Goal: Find specific page/section: Find specific page/section

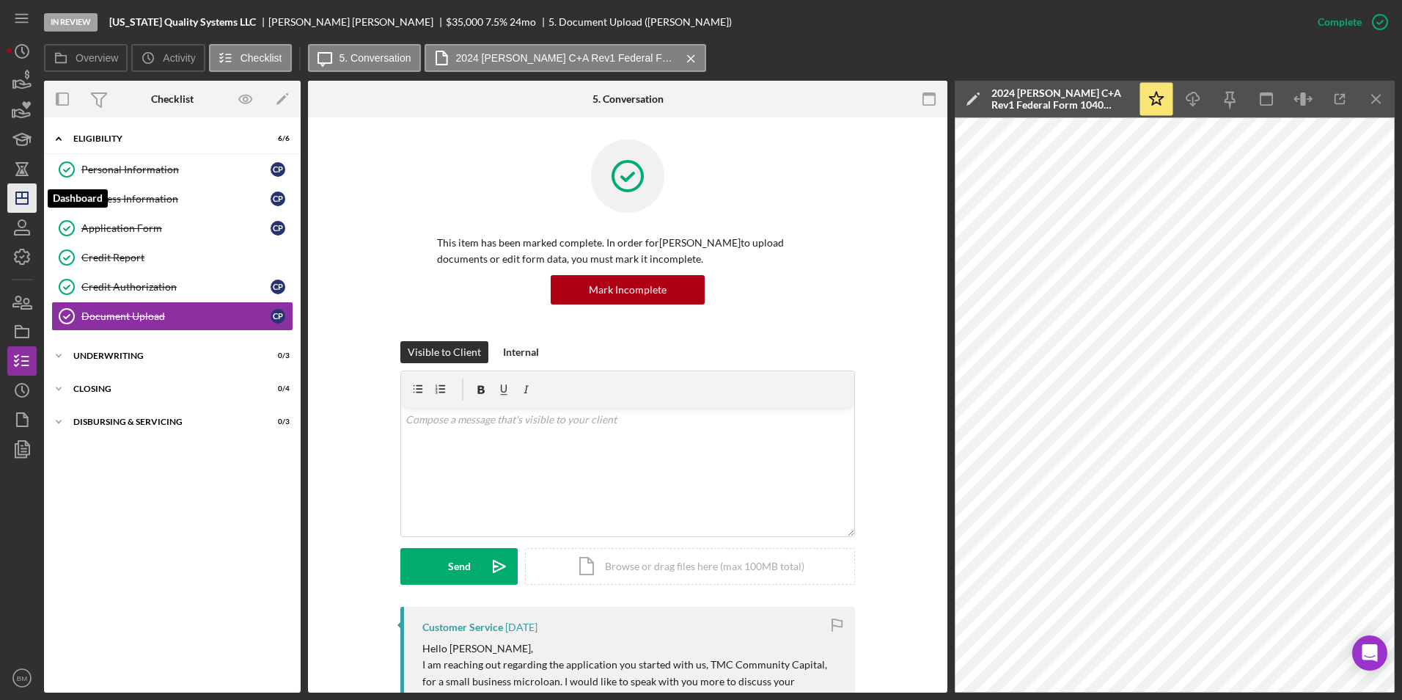
scroll to position [570, 0]
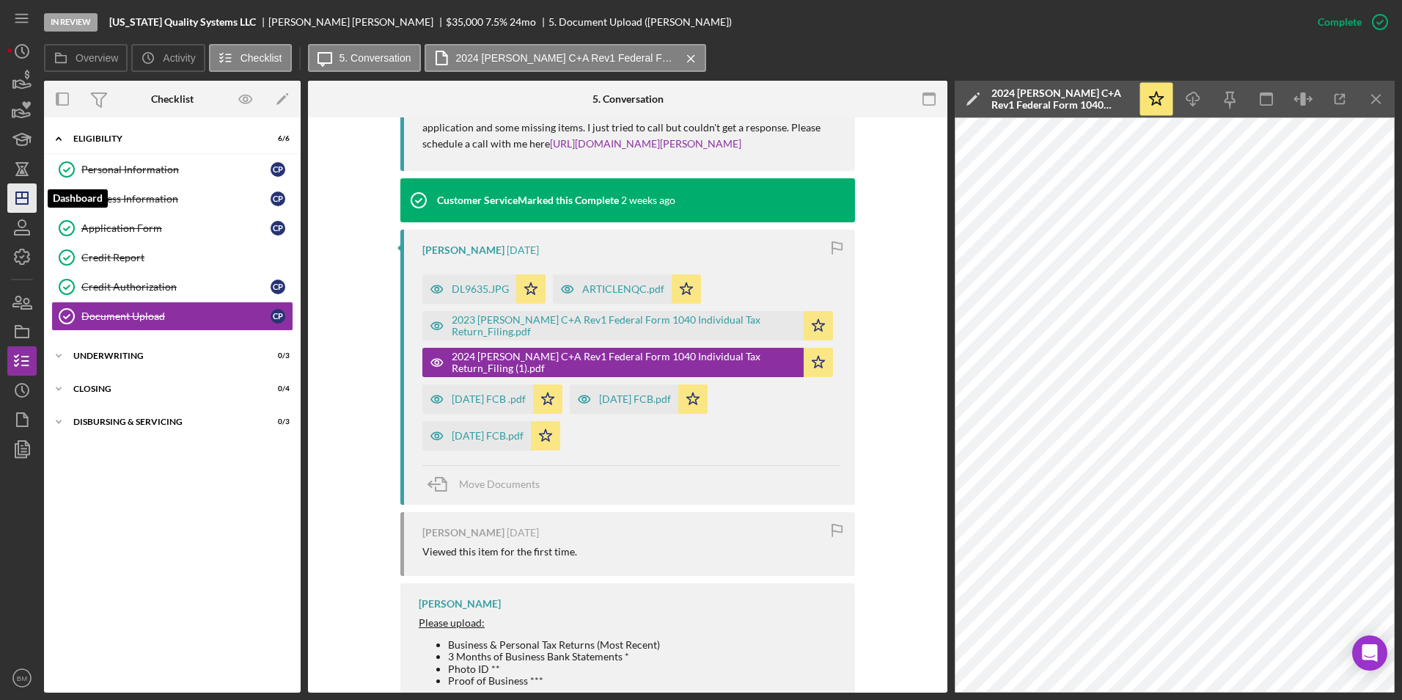
click at [26, 198] on line "button" at bounding box center [22, 198] width 12 height 0
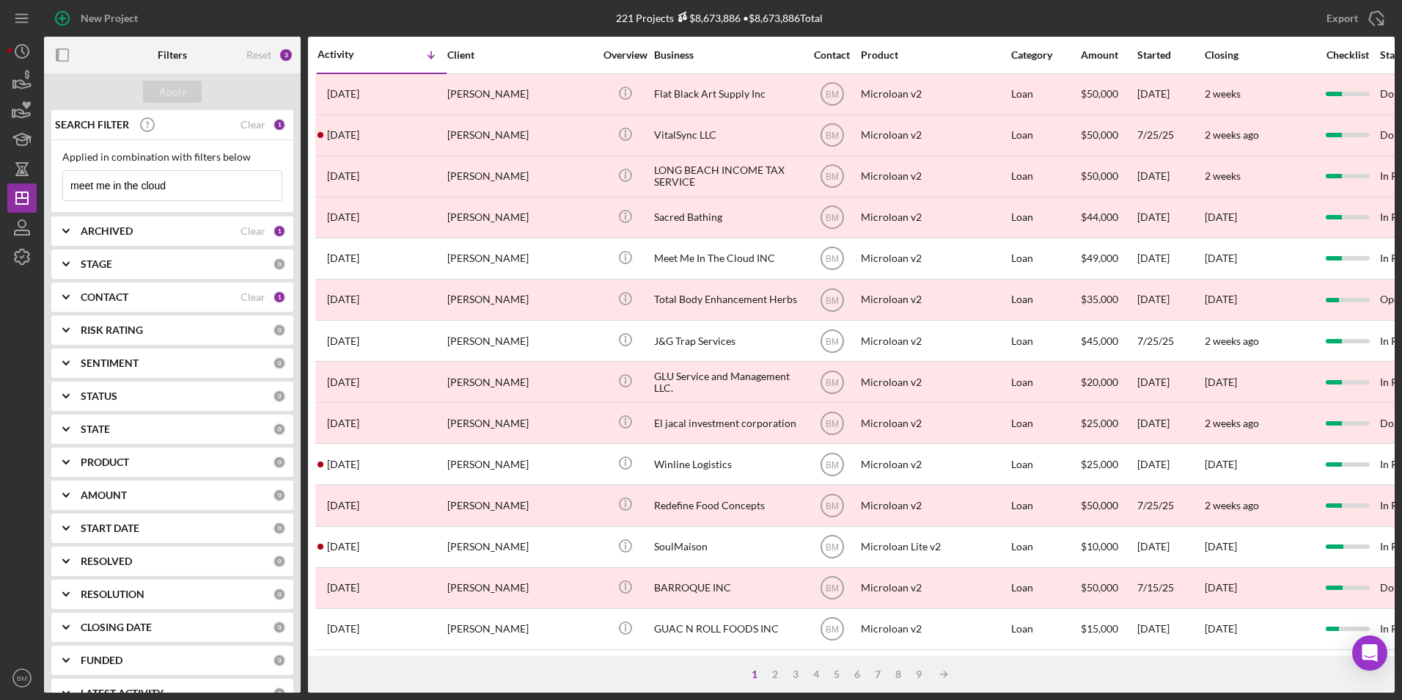
click at [151, 188] on input "meet me in the cloud" at bounding box center [172, 185] width 219 height 29
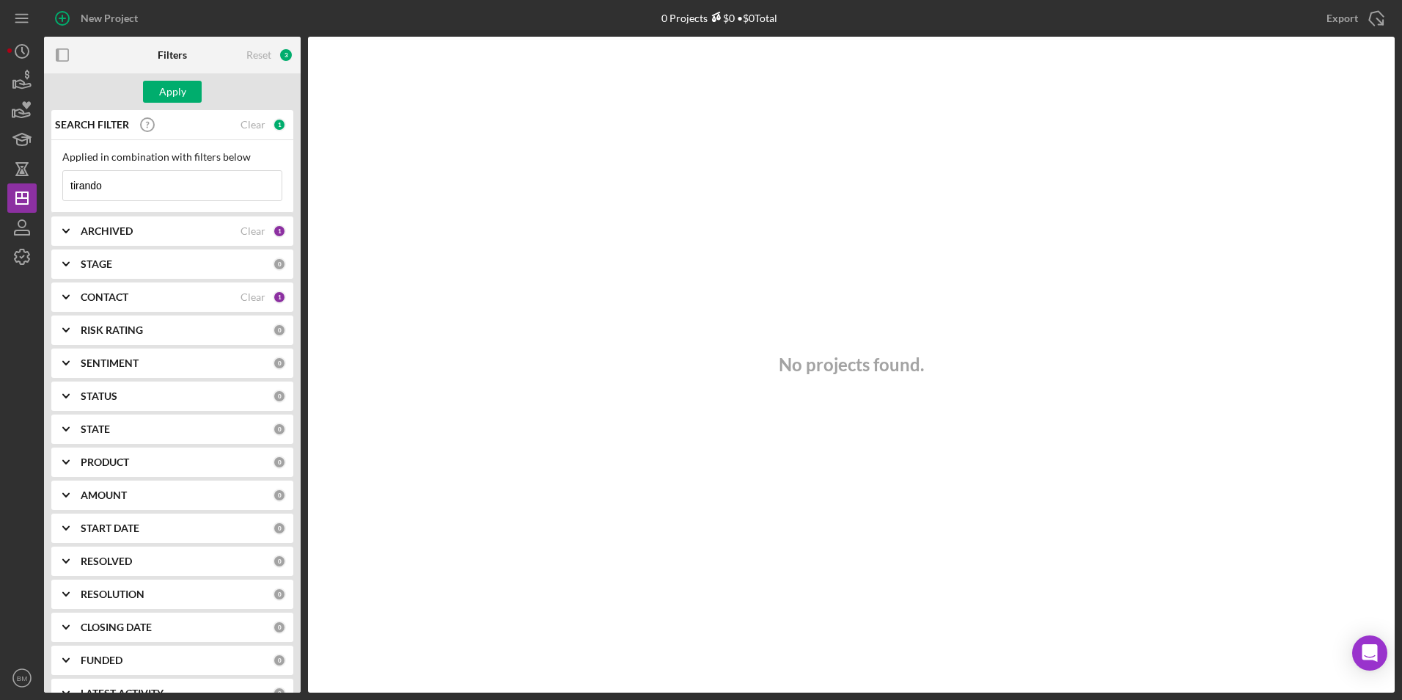
type input "tirando"
click at [123, 279] on div "SEARCH FILTER Clear 1 Applied in combination with filters below tirando Icon/Me…" at bounding box center [172, 401] width 257 height 582
click at [120, 295] on b "CONTACT" at bounding box center [105, 297] width 48 height 12
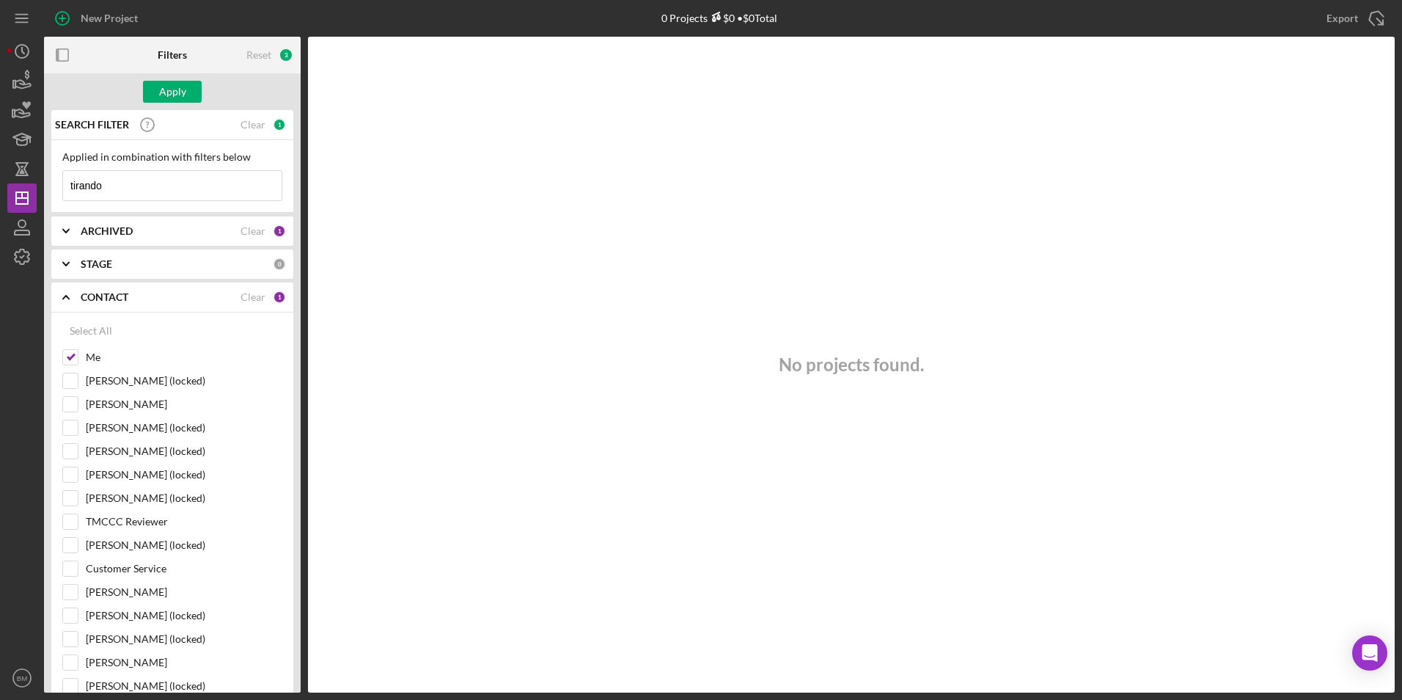
click at [111, 243] on div "ARCHIVED Clear 1" at bounding box center [183, 230] width 205 height 29
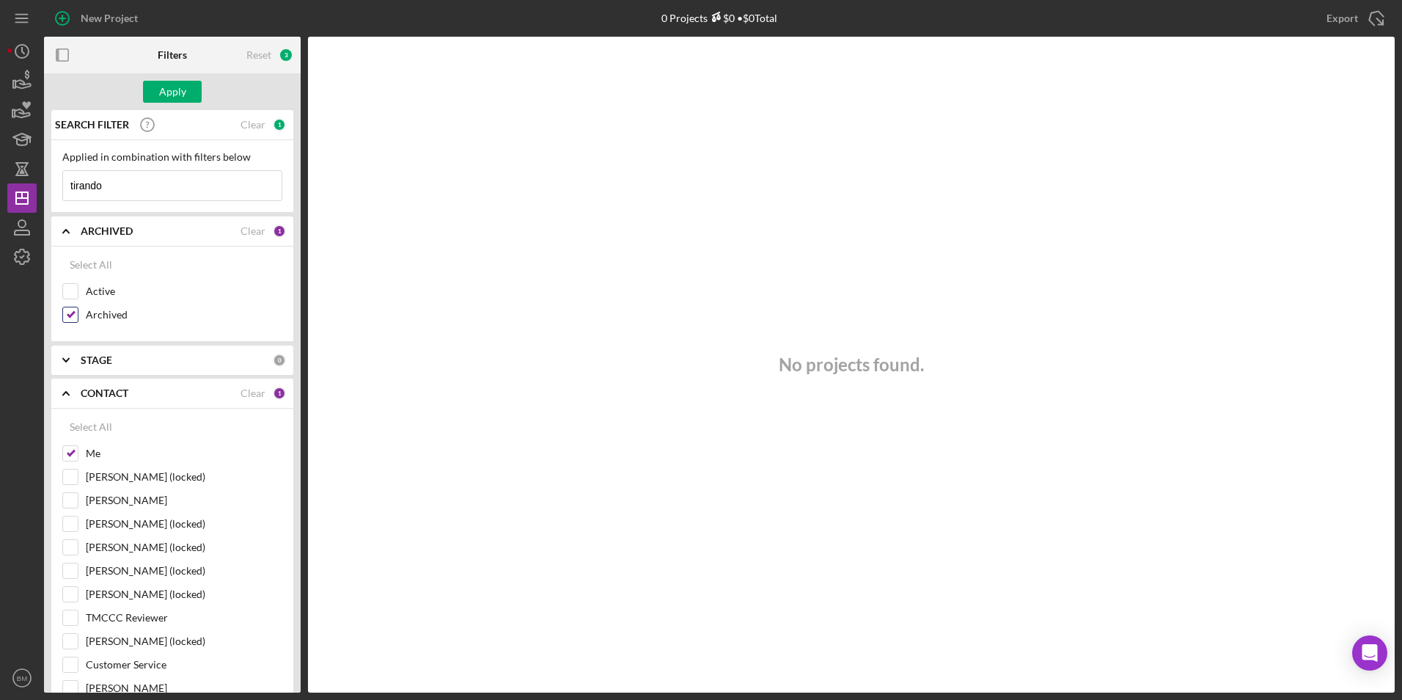
click at [92, 313] on label "Archived" at bounding box center [184, 314] width 197 height 15
click at [78, 313] on input "Archived" at bounding box center [70, 314] width 15 height 15
checkbox input "false"
click at [89, 290] on label "Active" at bounding box center [184, 291] width 197 height 15
click at [78, 290] on input "Active" at bounding box center [70, 291] width 15 height 15
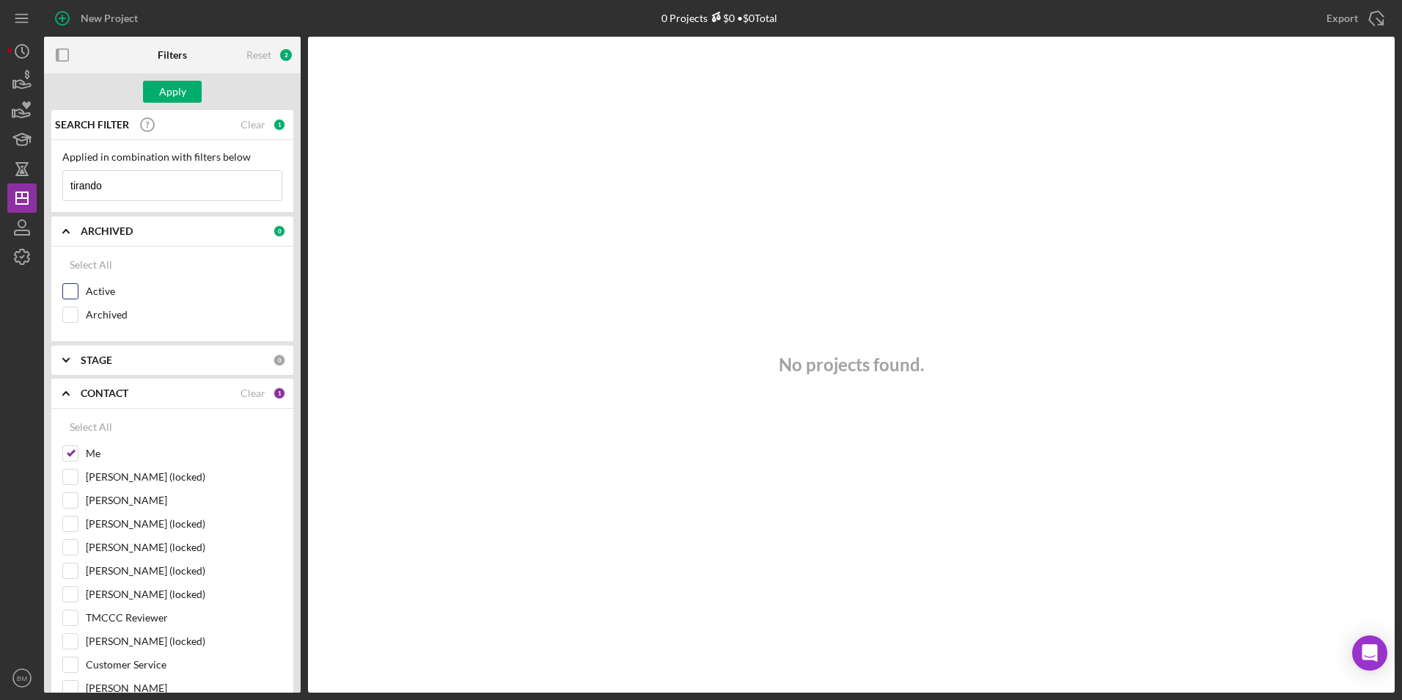
checkbox input "true"
click at [171, 92] on div "Apply" at bounding box center [172, 92] width 27 height 22
click at [133, 188] on input "tirando" at bounding box center [172, 185] width 219 height 29
click at [142, 193] on input "tirando" at bounding box center [172, 185] width 219 height 29
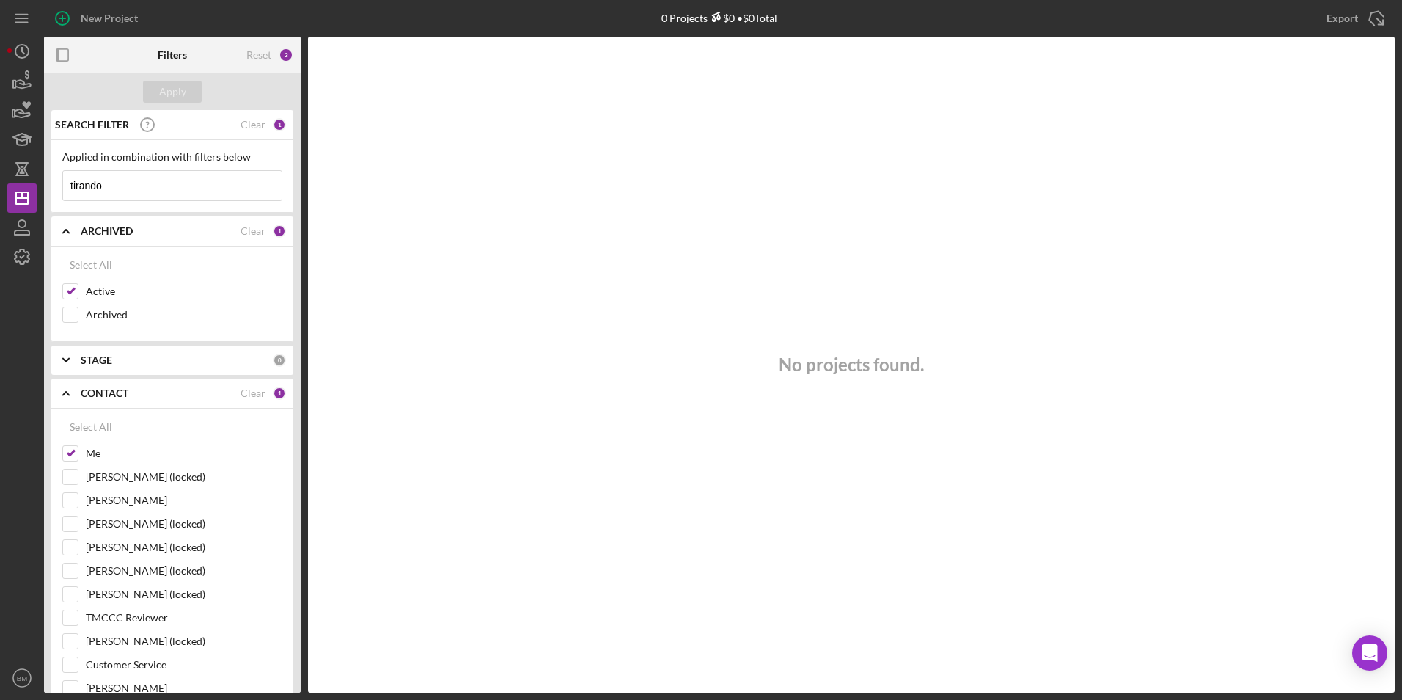
click at [142, 193] on input "tirando" at bounding box center [172, 185] width 219 height 29
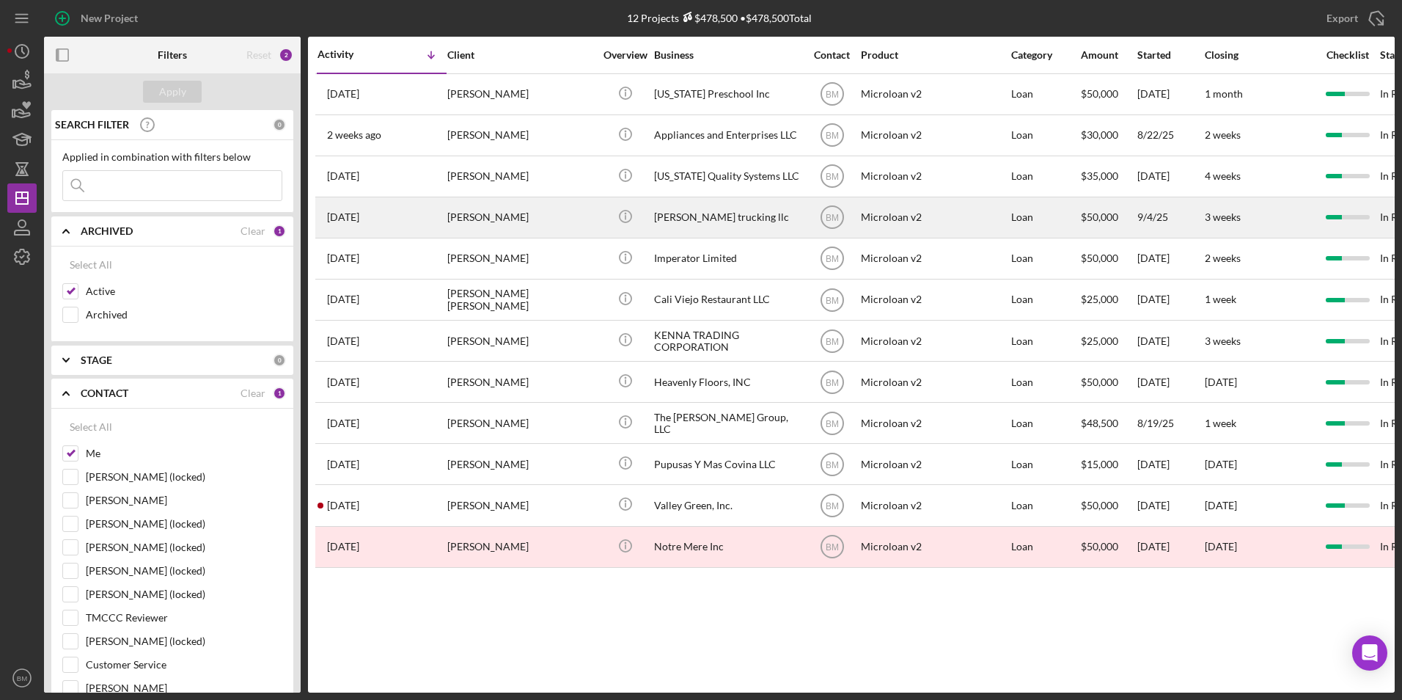
click at [683, 221] on div "[PERSON_NAME] trucking llc" at bounding box center [727, 217] width 147 height 39
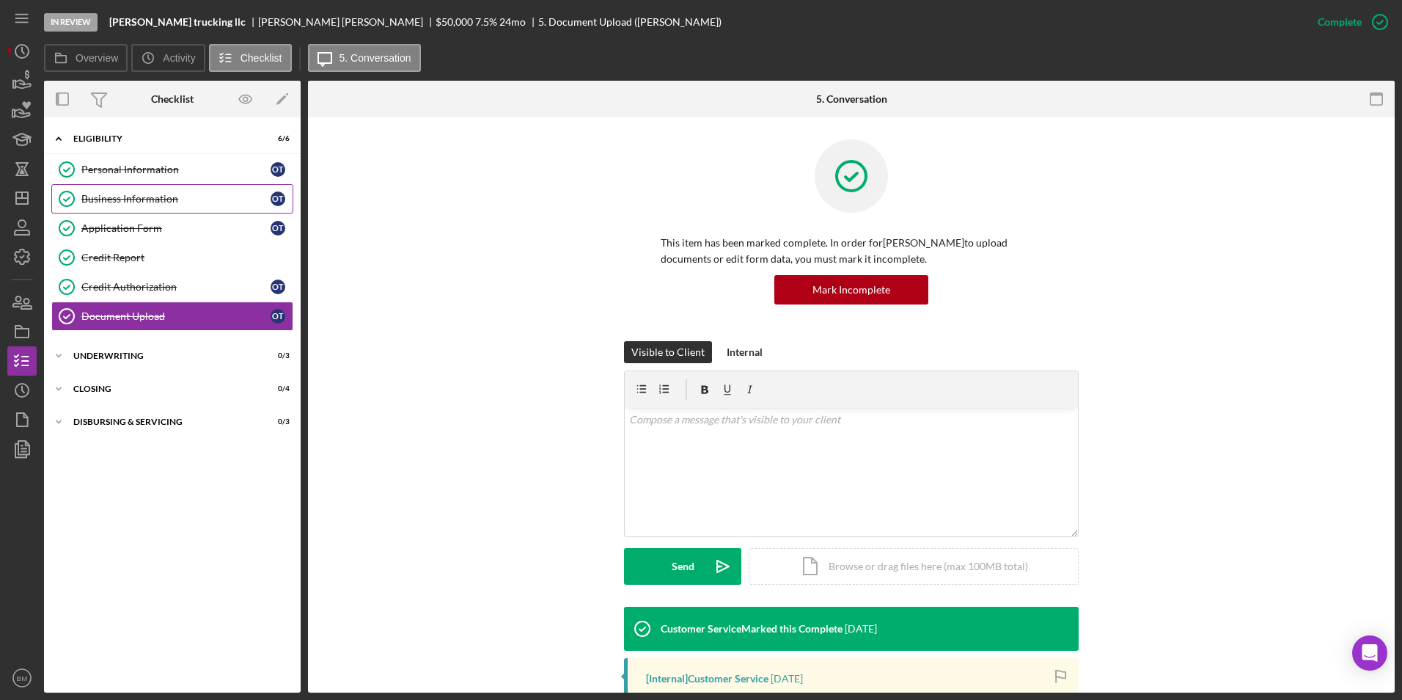
click at [188, 203] on div "Business Information" at bounding box center [175, 199] width 189 height 12
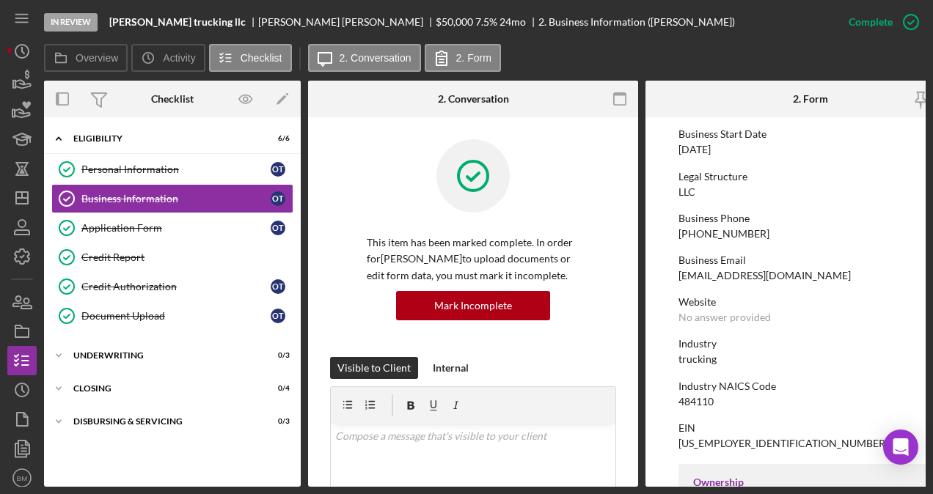
scroll to position [147, 0]
click at [698, 273] on div "[EMAIL_ADDRESS][DOMAIN_NAME]" at bounding box center [764, 275] width 172 height 12
copy div "[EMAIL_ADDRESS][DOMAIN_NAME]"
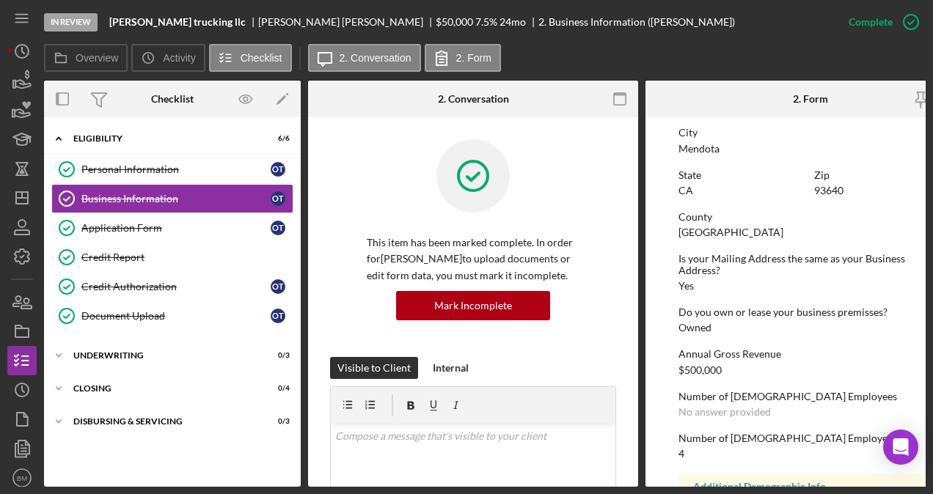
scroll to position [752, 0]
